Goal: Task Accomplishment & Management: Complete application form

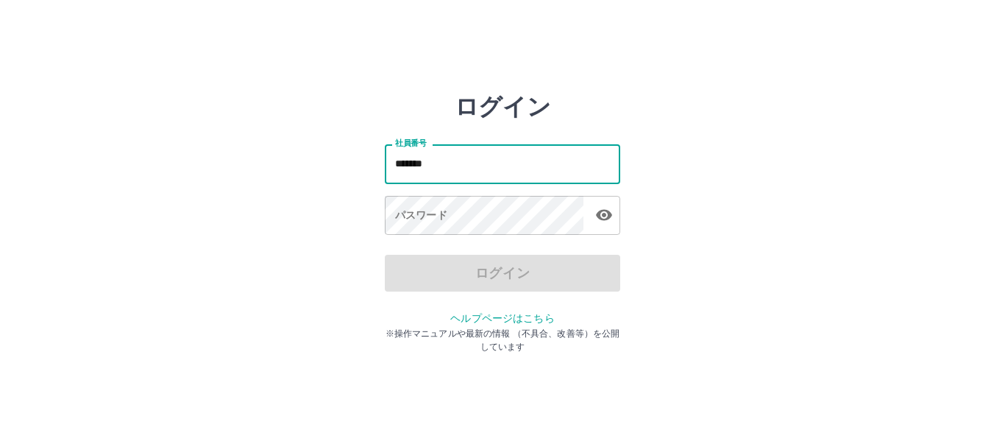
type input "*******"
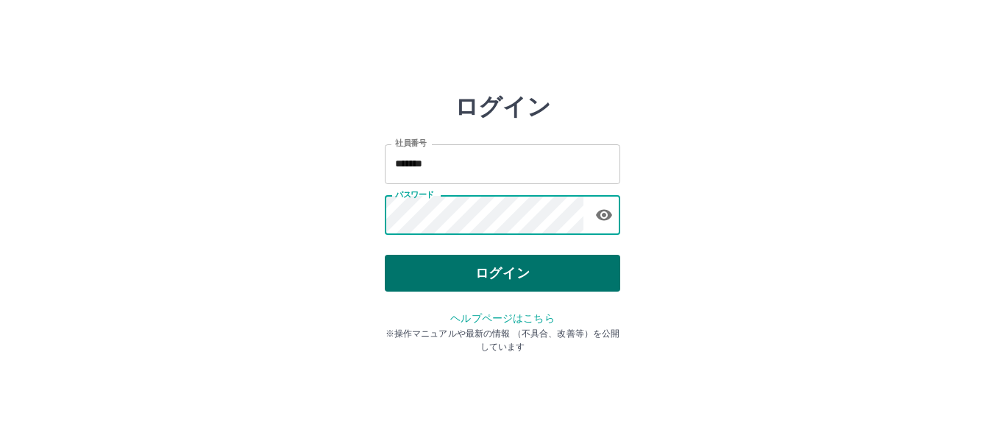
click at [497, 276] on button "ログイン" at bounding box center [502, 273] width 235 height 37
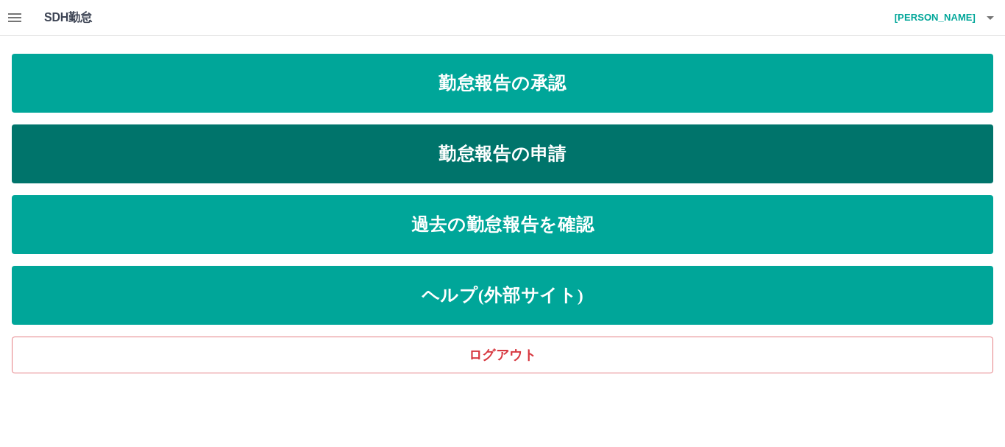
click at [478, 150] on link "勤怠報告の申請" at bounding box center [502, 153] width 981 height 59
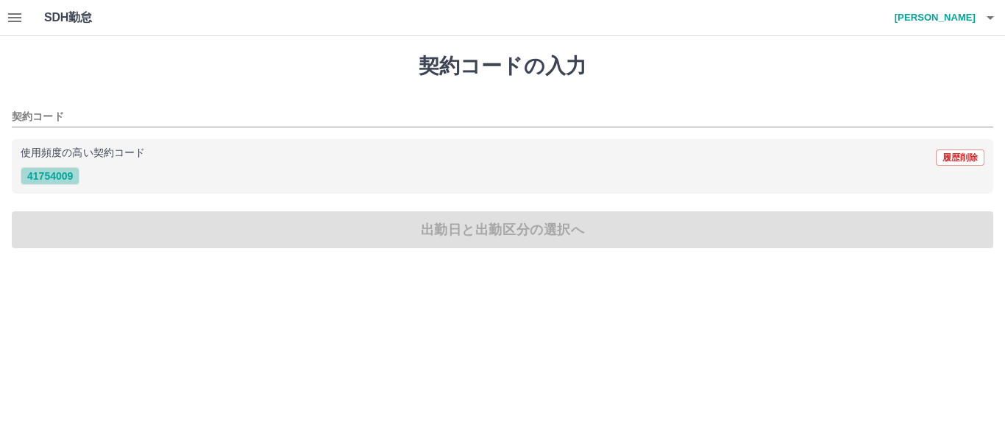
click at [58, 171] on button "41754009" at bounding box center [50, 176] width 59 height 18
type input "********"
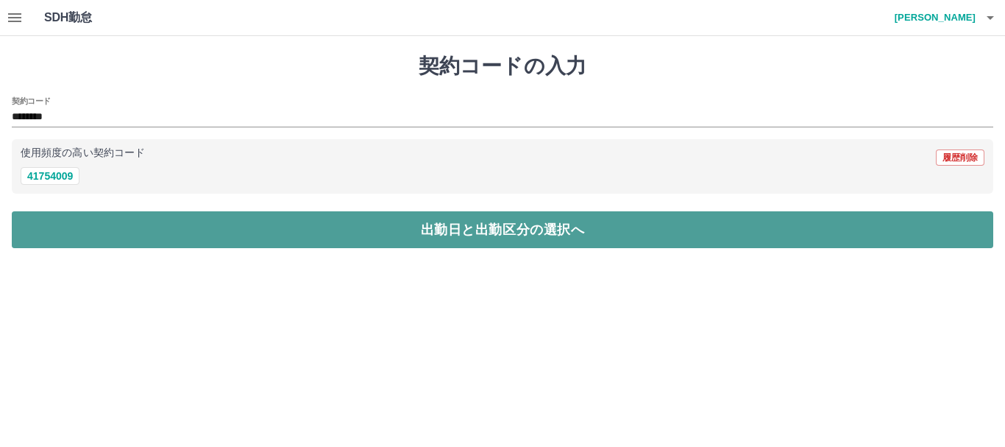
click at [468, 232] on button "出勤日と出勤区分の選択へ" at bounding box center [502, 229] width 981 height 37
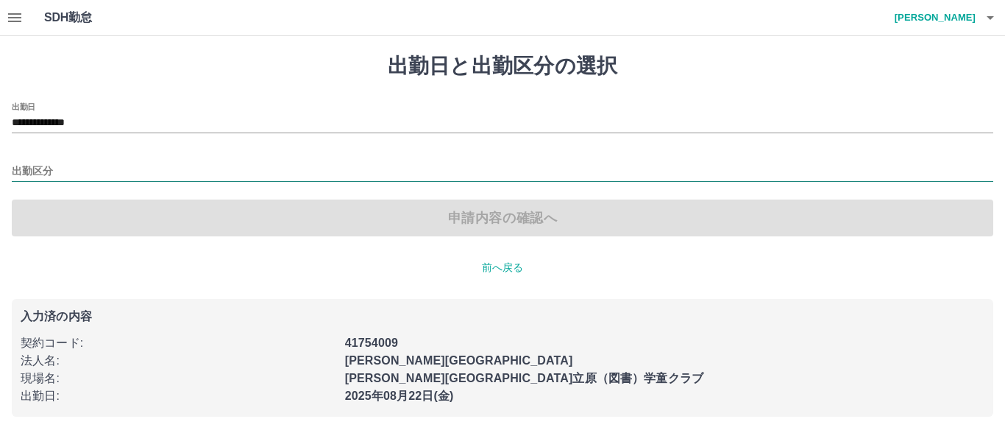
click at [19, 170] on input "出勤区分" at bounding box center [502, 172] width 981 height 18
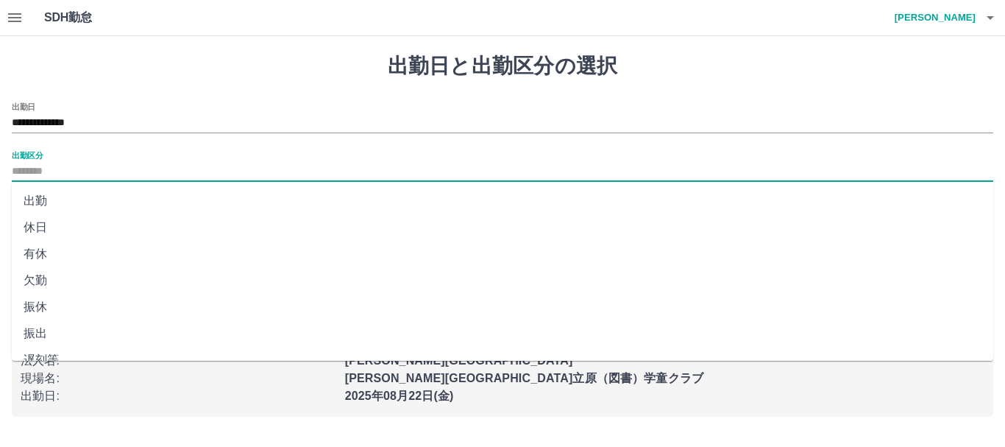
click at [38, 202] on li "出勤" at bounding box center [502, 201] width 981 height 26
type input "**"
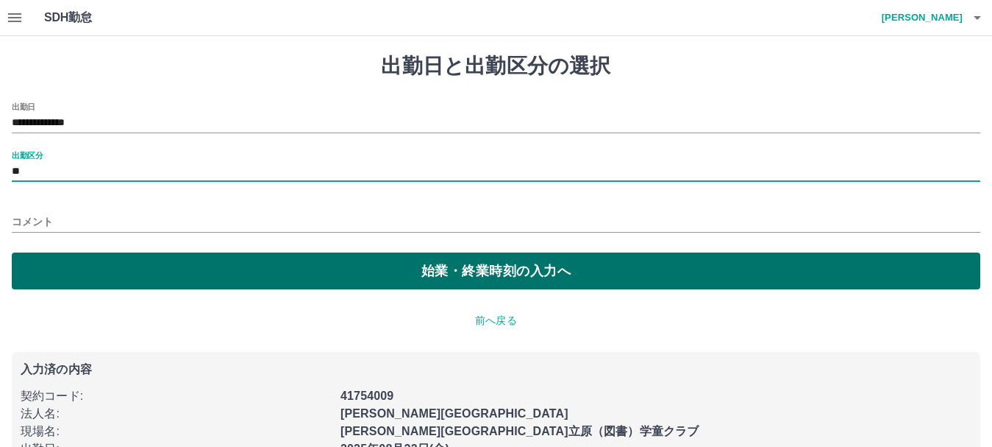
click at [493, 273] on button "始業・終業時刻の入力へ" at bounding box center [496, 270] width 969 height 37
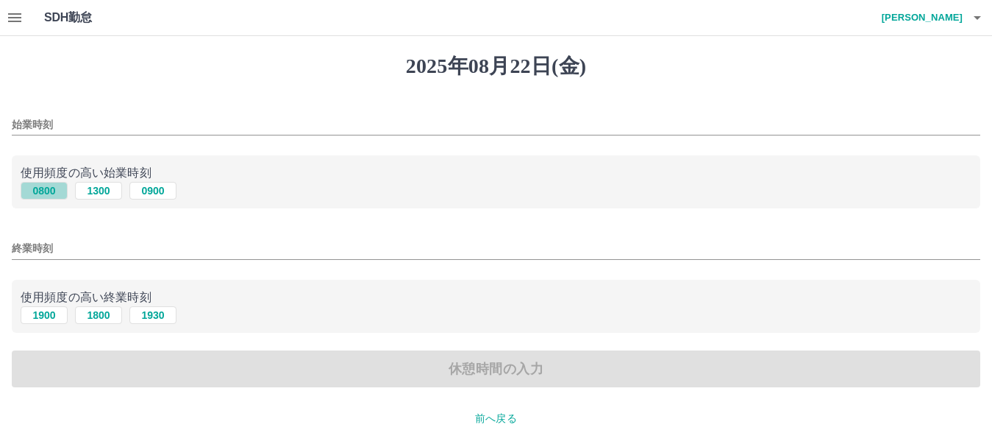
click at [46, 193] on button "0800" at bounding box center [44, 191] width 47 height 18
type input "****"
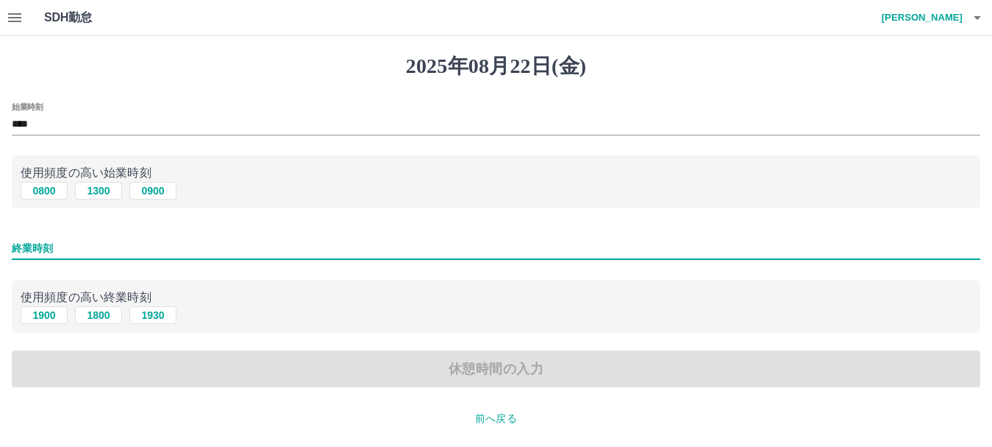
click at [36, 245] on input "終業時刻" at bounding box center [496, 248] width 969 height 21
type input "****"
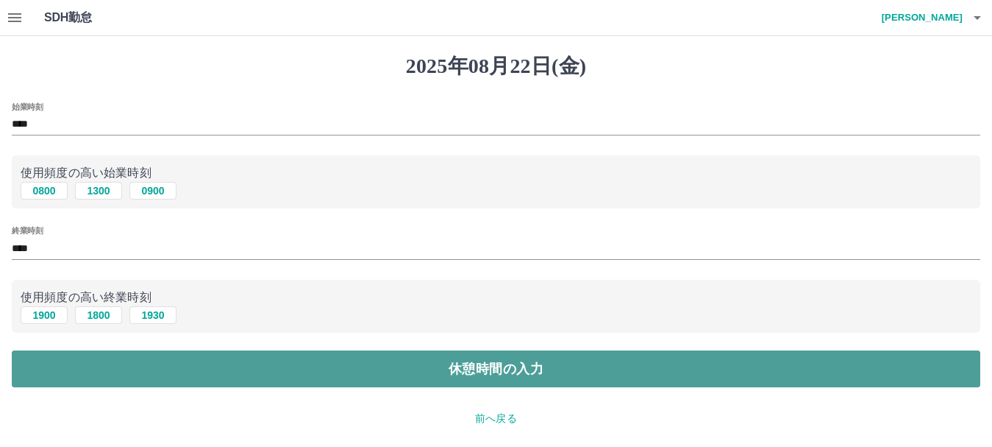
click at [505, 366] on button "休憩時間の入力" at bounding box center [496, 368] width 969 height 37
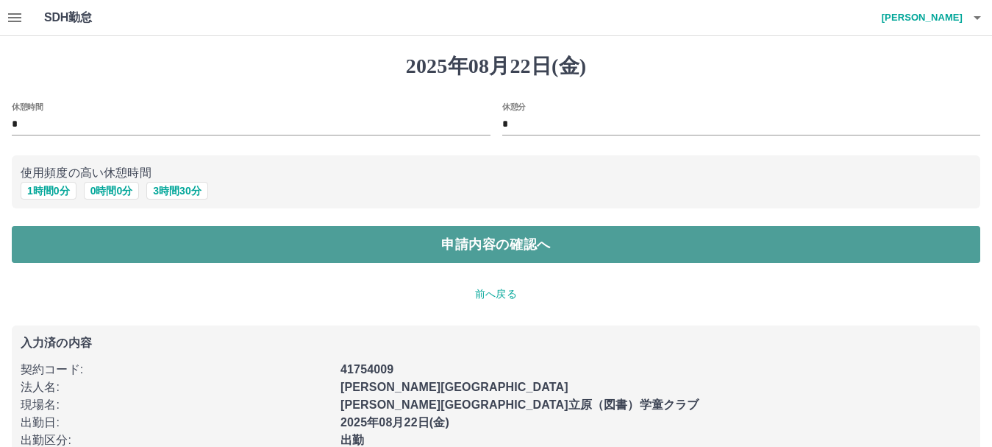
click at [477, 244] on button "申請内容の確認へ" at bounding box center [496, 244] width 969 height 37
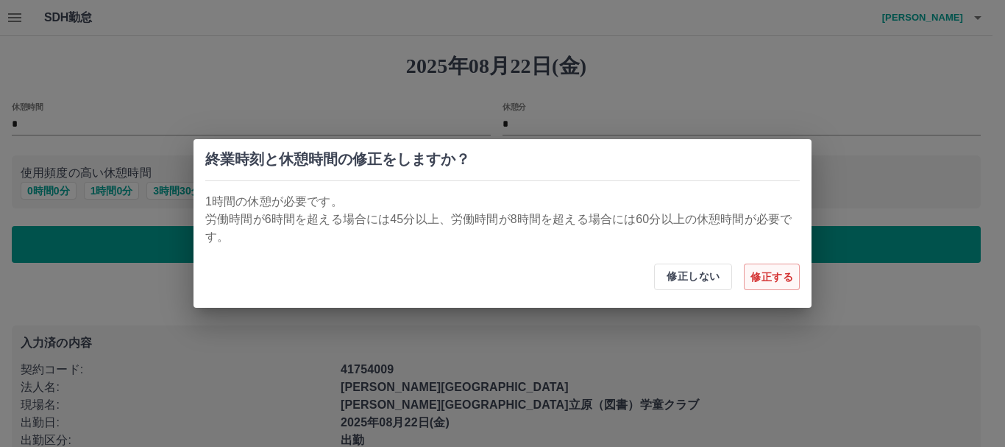
click at [775, 277] on button "修正する" at bounding box center [772, 276] width 56 height 26
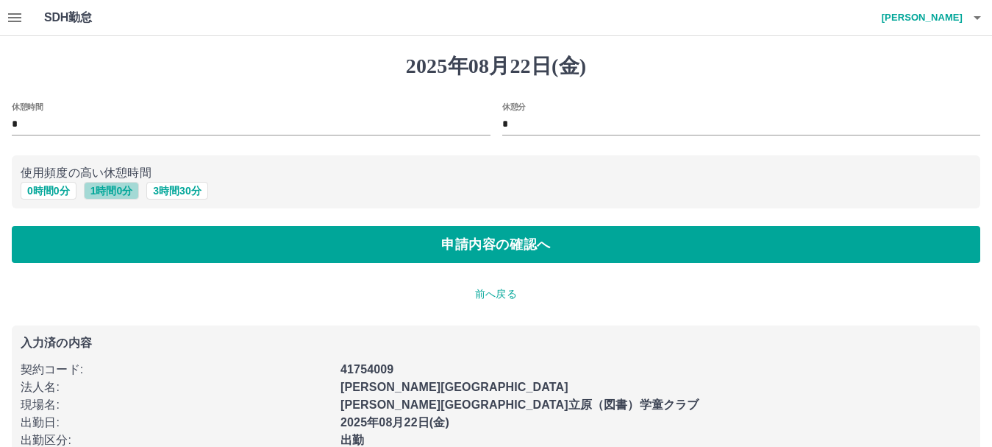
click at [113, 192] on button "1 時間 0 分" at bounding box center [112, 191] width 56 height 18
type input "*"
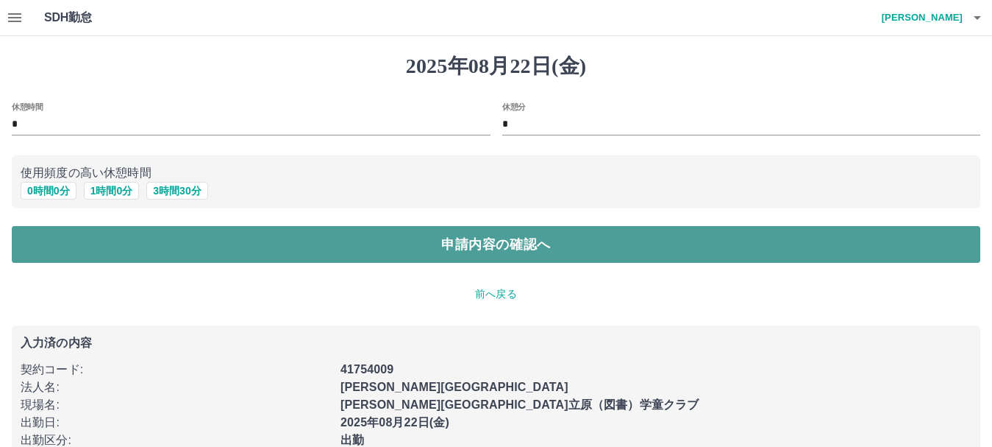
click at [484, 250] on button "申請内容の確認へ" at bounding box center [496, 244] width 969 height 37
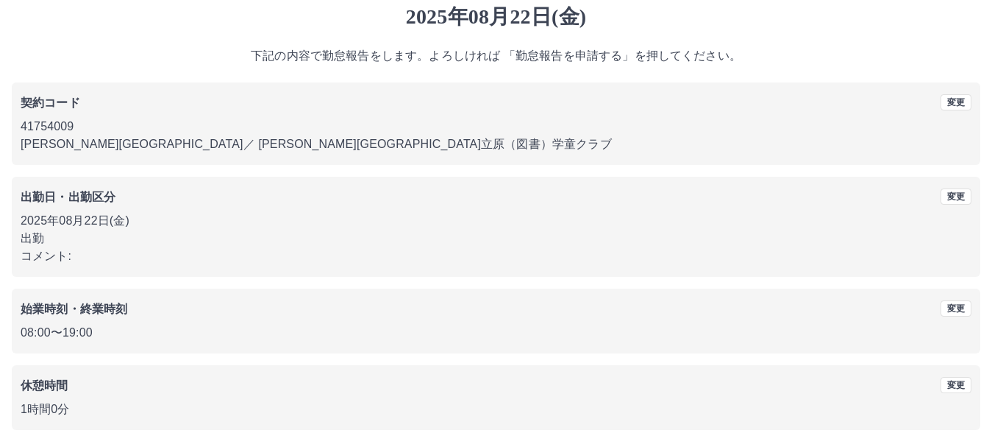
scroll to position [104, 0]
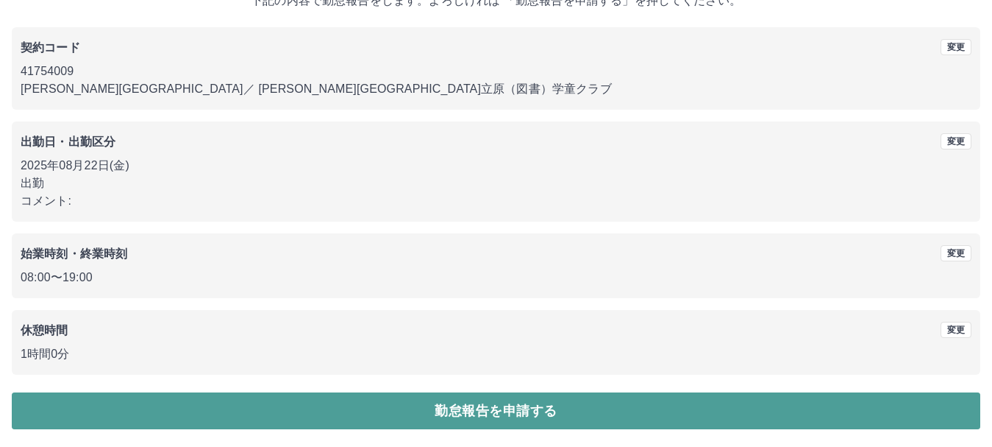
click at [469, 408] on button "勤怠報告を申請する" at bounding box center [496, 410] width 969 height 37
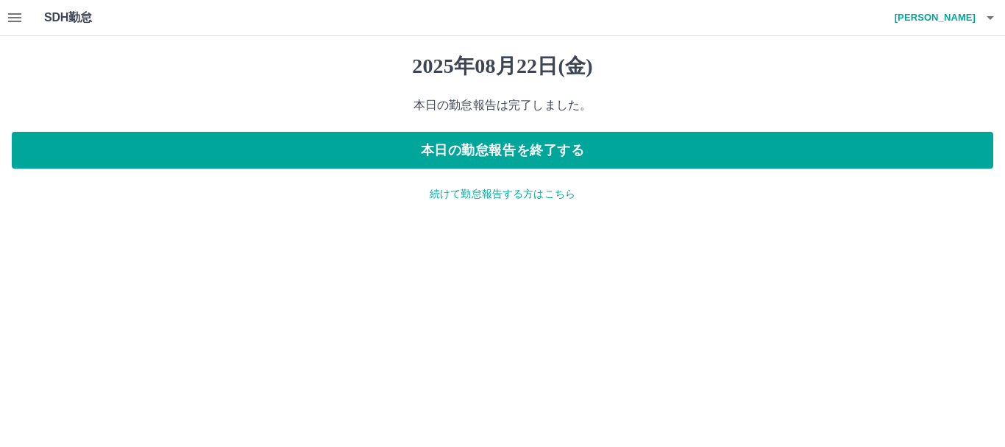
click at [458, 192] on p "続けて勤怠報告する方はこちら" at bounding box center [502, 193] width 981 height 15
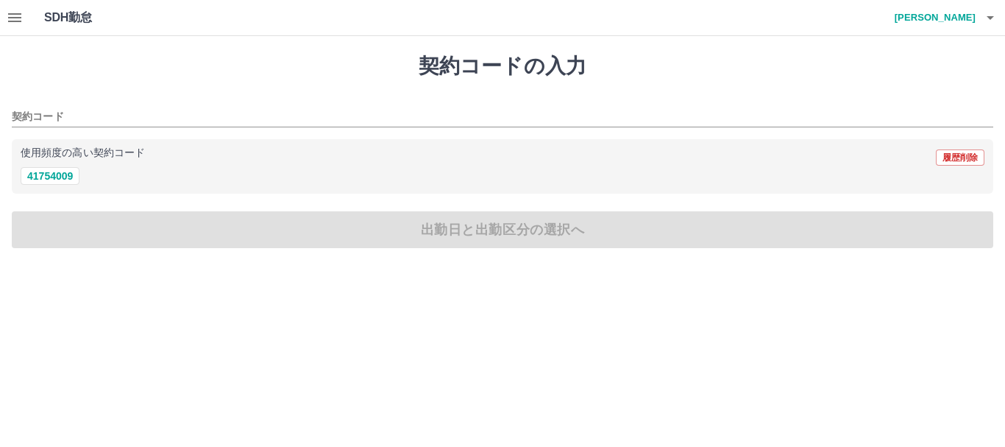
click at [45, 18] on h1 "SDH勤怠" at bounding box center [92, 17] width 96 height 35
click at [15, 13] on icon "button" at bounding box center [14, 17] width 13 height 9
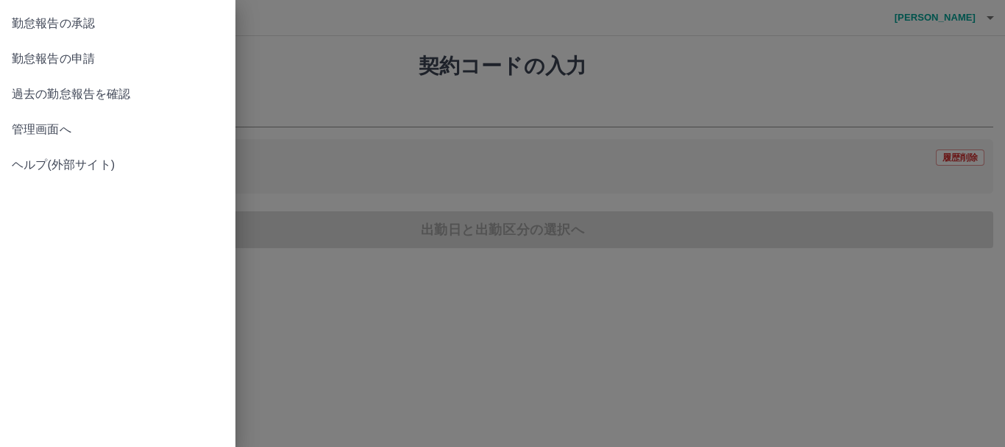
click at [46, 24] on span "勤怠報告の承認" at bounding box center [118, 24] width 212 height 18
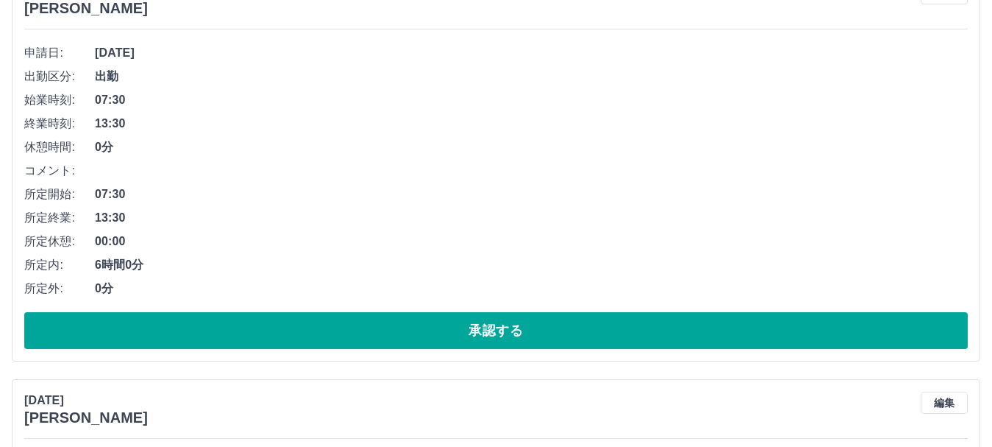
scroll to position [221, 0]
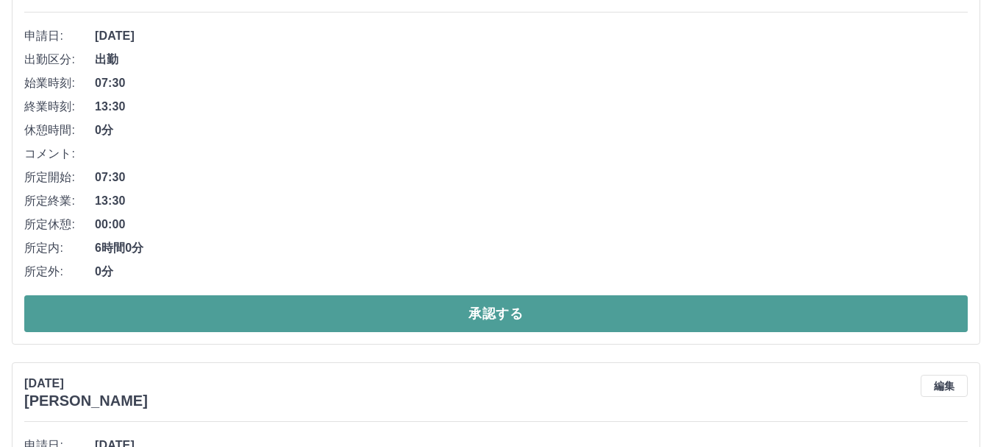
click at [494, 310] on button "承認する" at bounding box center [496, 313] width 944 height 37
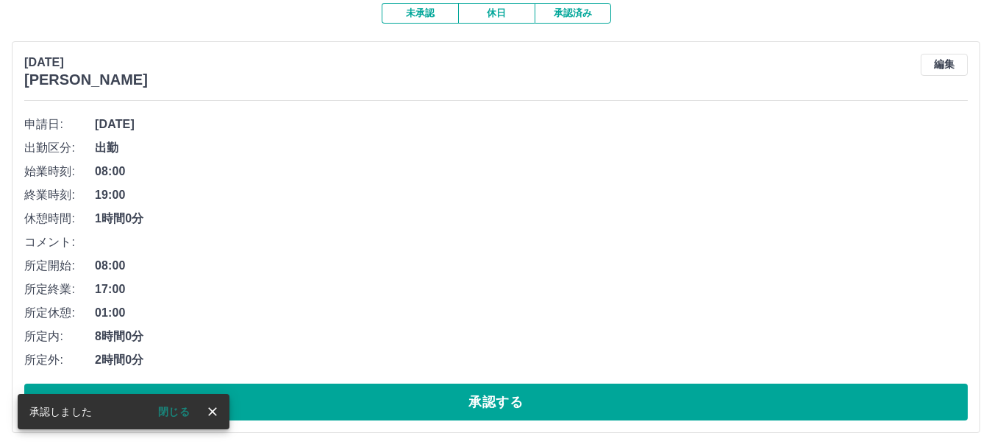
scroll to position [147, 0]
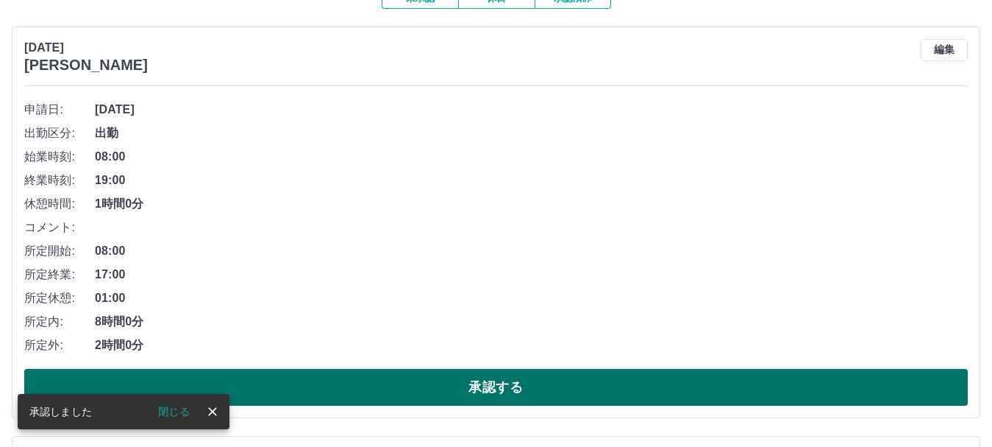
click at [486, 388] on button "承認する" at bounding box center [496, 387] width 944 height 37
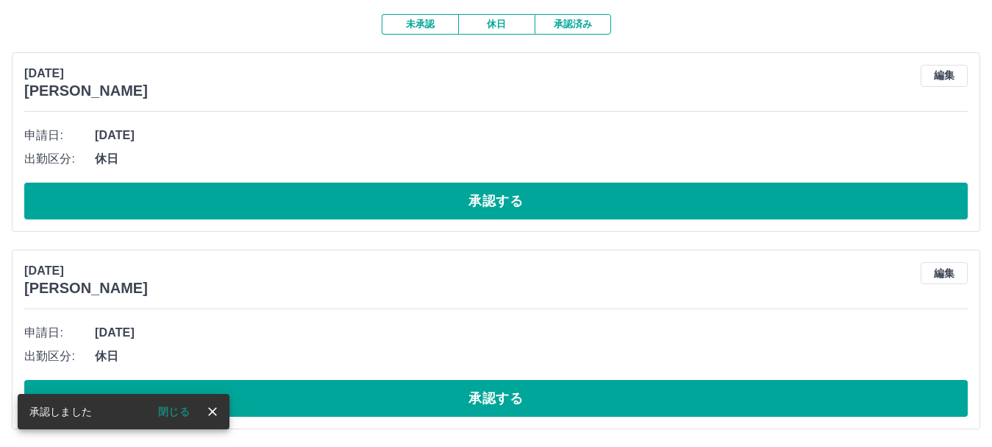
scroll to position [123, 0]
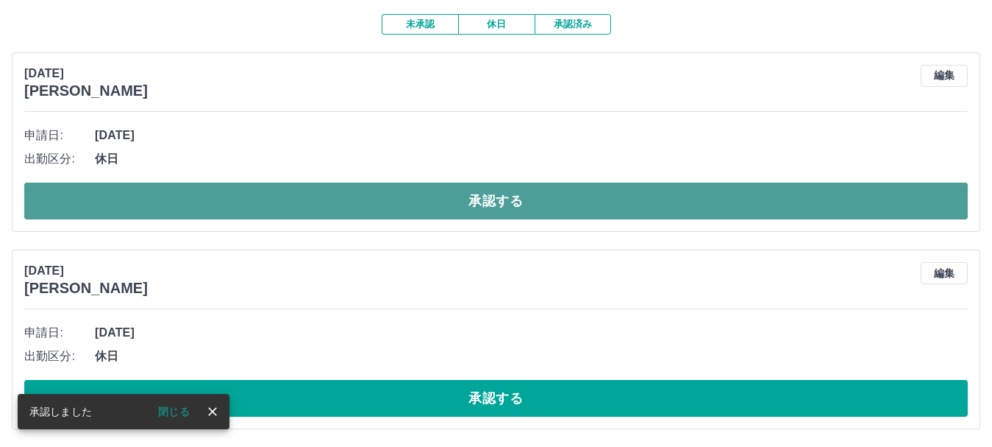
click at [491, 203] on button "承認する" at bounding box center [496, 200] width 944 height 37
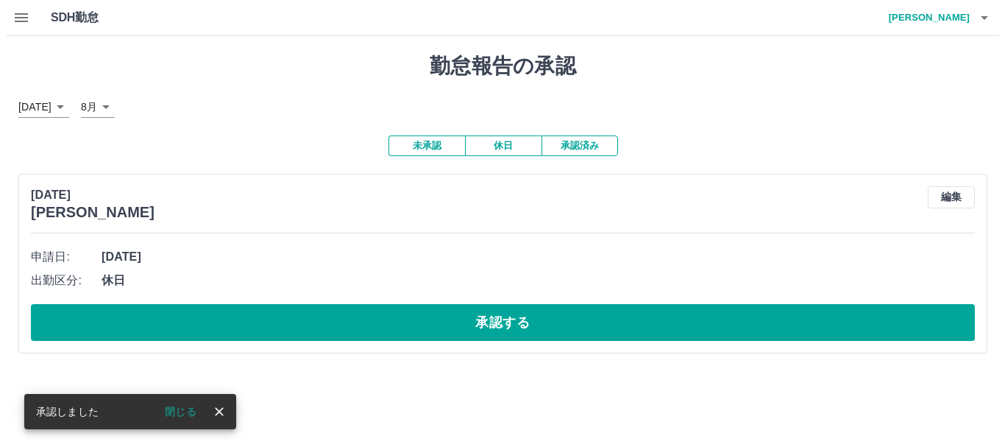
scroll to position [0, 0]
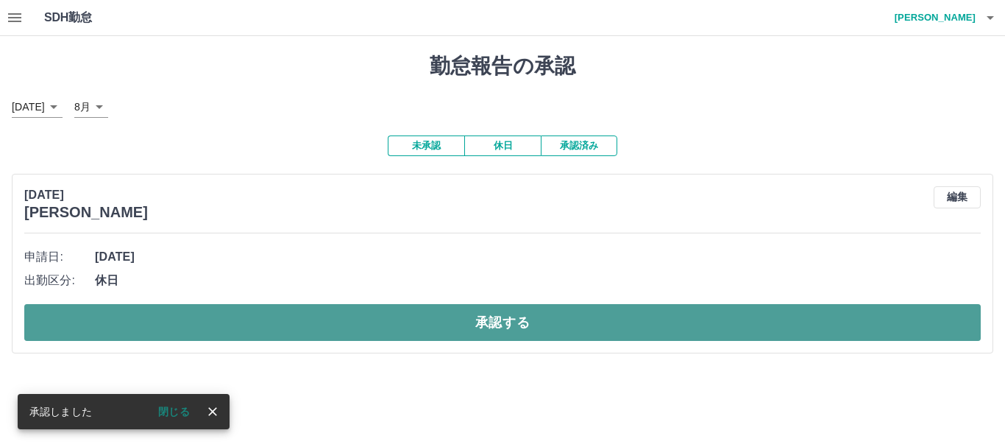
click at [477, 320] on button "承認する" at bounding box center [502, 322] width 956 height 37
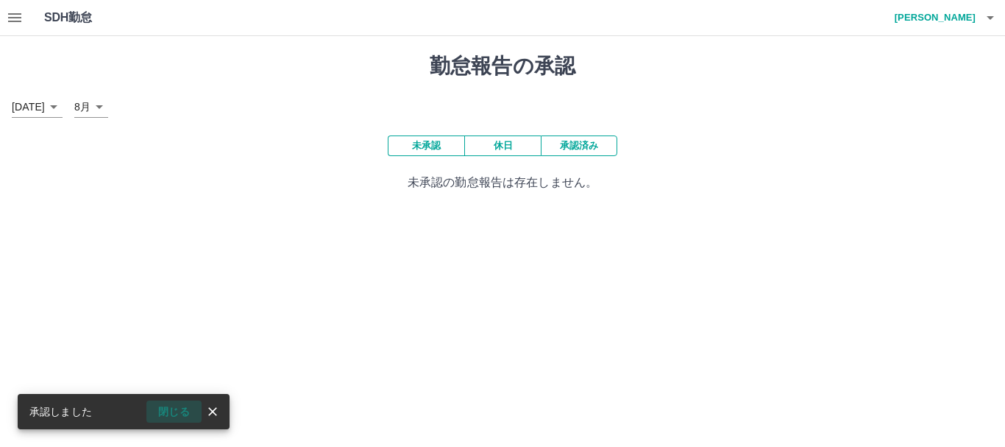
click at [174, 412] on button "閉じる" at bounding box center [173, 411] width 55 height 22
